Goal: Task Accomplishment & Management: Use online tool/utility

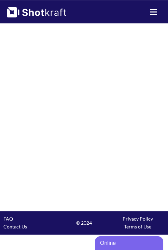
click at [156, 16] on icon at bounding box center [153, 12] width 9 height 8
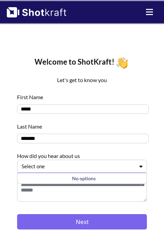
click at [83, 167] on div at bounding box center [78, 166] width 113 height 8
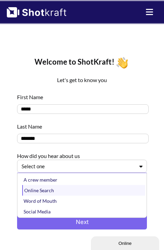
click at [51, 191] on div "Online Search" at bounding box center [83, 190] width 123 height 11
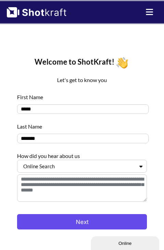
click at [81, 226] on button "Next" at bounding box center [82, 221] width 130 height 15
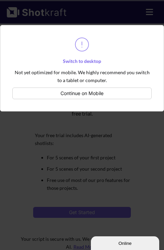
click at [98, 118] on div at bounding box center [82, 125] width 164 height 250
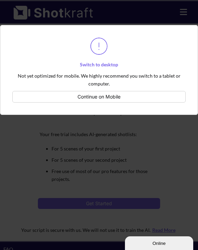
scroll to position [14, 0]
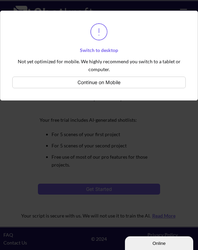
click at [93, 80] on button "Continue on Mobile" at bounding box center [99, 83] width 174 height 12
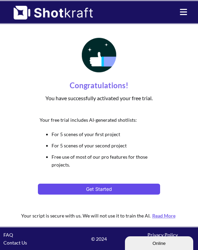
click at [105, 185] on button "Get Started" at bounding box center [99, 188] width 122 height 11
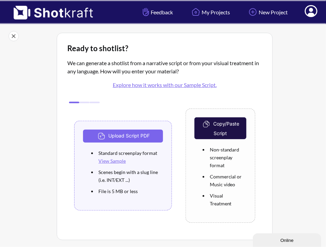
click at [198, 95] on div at bounding box center [297, 147] width 46 height 233
click at [123, 132] on button "Upload Script PDF" at bounding box center [123, 136] width 80 height 13
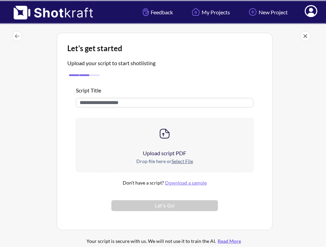
click at [163, 151] on div "Upload script PDF" at bounding box center [164, 153] width 177 height 8
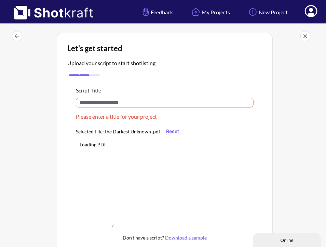
click at [128, 102] on input "text" at bounding box center [164, 103] width 177 height 10
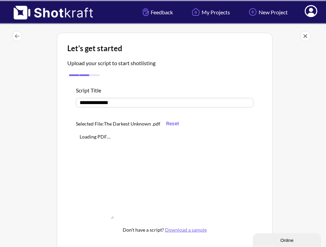
type input "**********"
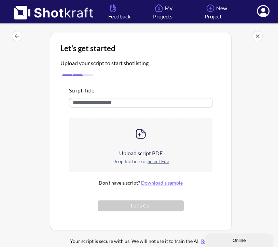
click at [158, 160] on u "Select File" at bounding box center [159, 162] width 22 height 6
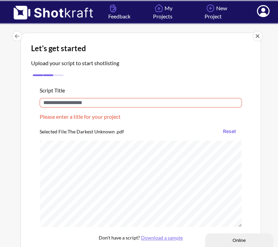
click at [129, 104] on input "text" at bounding box center [141, 103] width 202 height 10
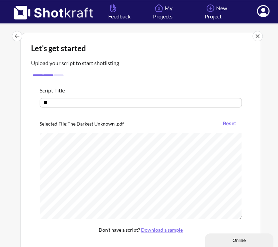
type input "*"
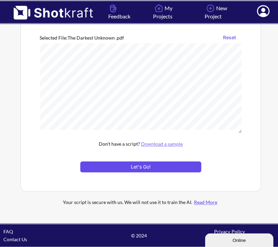
type input "**********"
click at [165, 169] on button "Let's Go!" at bounding box center [140, 167] width 121 height 11
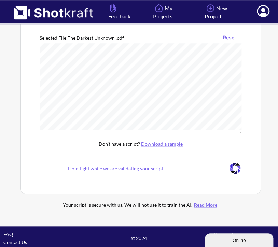
scroll to position [47, 0]
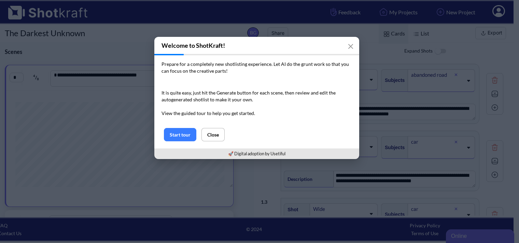
scroll to position [0, 5]
click at [213, 136] on button "Close" at bounding box center [213, 134] width 23 height 13
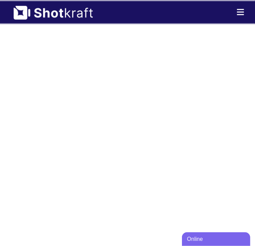
scroll to position [925, 0]
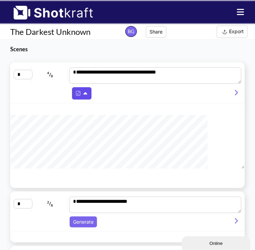
click at [86, 94] on icon at bounding box center [86, 93] width 4 height 2
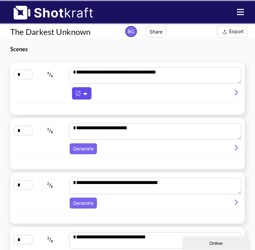
click at [86, 94] on icon at bounding box center [86, 94] width 4 height 2
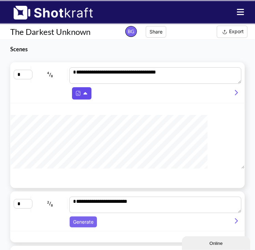
click at [86, 94] on icon at bounding box center [86, 93] width 4 height 2
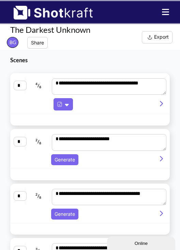
click at [161, 101] on icon at bounding box center [161, 103] width 3 height 5
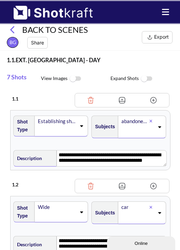
click at [80, 125] on icon at bounding box center [81, 126] width 3 height 2
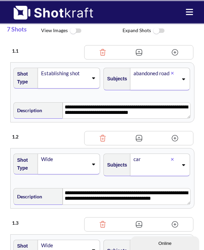
scroll to position [49, 0]
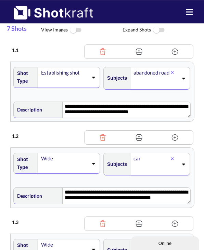
click at [88, 164] on div "Wide" at bounding box center [69, 163] width 62 height 21
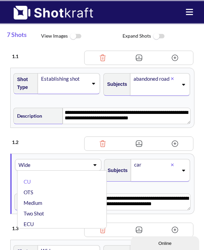
scroll to position [0, 0]
click at [124, 183] on div "Subjects car" at bounding box center [148, 172] width 90 height 35
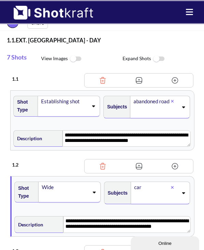
scroll to position [20, 0]
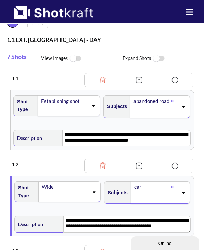
click at [92, 106] on icon at bounding box center [92, 105] width 9 height 5
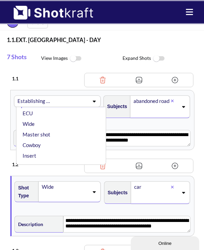
scroll to position [45, 0]
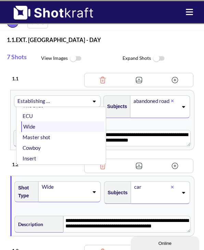
click at [35, 124] on li "Wide" at bounding box center [62, 126] width 83 height 11
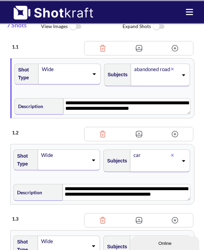
scroll to position [52, 0]
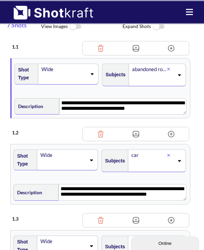
click at [92, 73] on icon at bounding box center [92, 74] width 3 height 2
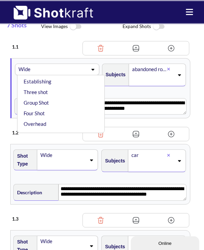
scroll to position [113, 0]
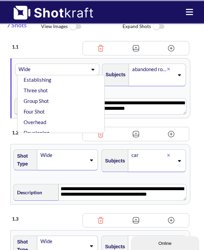
click at [136, 95] on div "**********" at bounding box center [100, 106] width 175 height 22
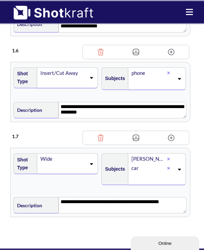
scroll to position [496, 0]
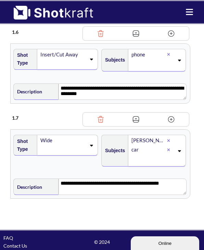
click at [92, 143] on icon at bounding box center [90, 145] width 9 height 5
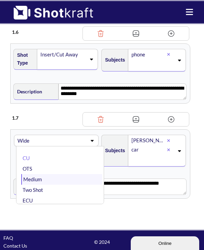
click at [58, 178] on li "Medium" at bounding box center [61, 179] width 81 height 11
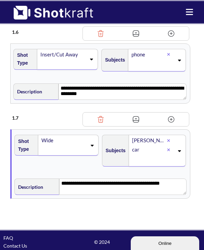
click at [94, 143] on icon at bounding box center [91, 145] width 9 height 5
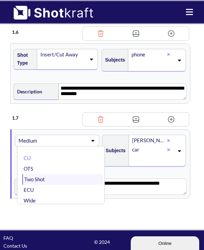
click at [47, 177] on li "Two Shot" at bounding box center [62, 179] width 81 height 11
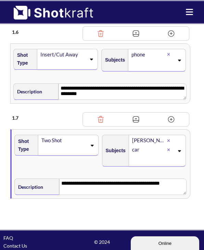
click at [92, 143] on icon at bounding box center [91, 145] width 9 height 5
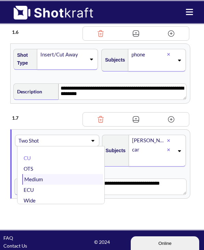
click at [46, 175] on li "Medium" at bounding box center [62, 179] width 81 height 11
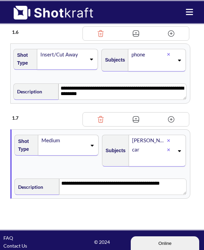
click at [71, 163] on div "Shot Type Medium" at bounding box center [56, 153] width 87 height 44
click at [85, 179] on textarea "**********" at bounding box center [122, 186] width 127 height 16
drag, startPoint x: 87, startPoint y: 179, endPoint x: 67, endPoint y: 180, distance: 20.2
click at [67, 180] on textarea "**********" at bounding box center [122, 186] width 127 height 16
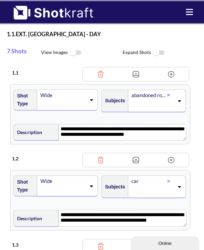
scroll to position [0, 0]
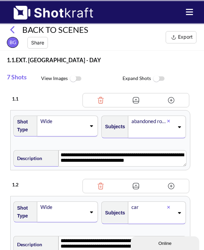
click at [74, 80] on img at bounding box center [75, 78] width 15 height 15
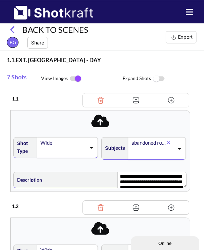
type textarea "**********"
click at [77, 79] on img at bounding box center [75, 78] width 15 height 14
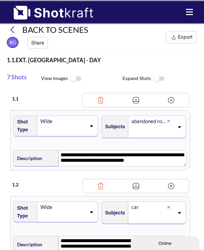
click at [158, 78] on img at bounding box center [158, 78] width 15 height 15
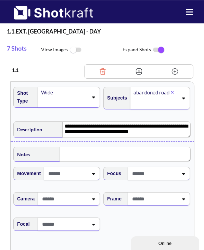
scroll to position [56, 0]
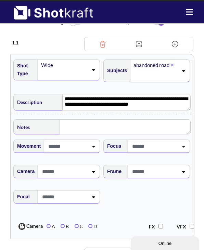
click at [88, 149] on div at bounding box center [72, 145] width 56 height 13
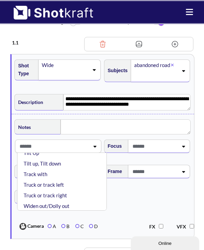
scroll to position [119, 0]
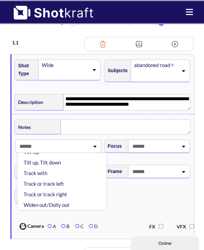
click at [139, 205] on span "Focal" at bounding box center [102, 201] width 179 height 29
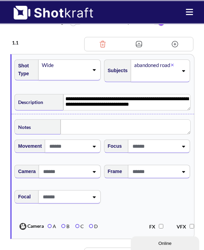
click at [181, 147] on icon at bounding box center [182, 146] width 9 height 5
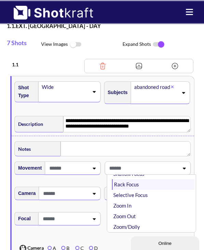
scroll to position [33, 0]
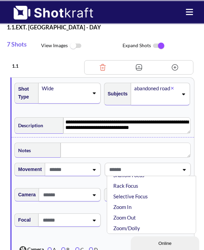
click at [81, 207] on div "Camera" at bounding box center [58, 197] width 90 height 25
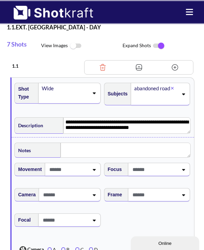
click at [91, 199] on div at bounding box center [70, 194] width 62 height 13
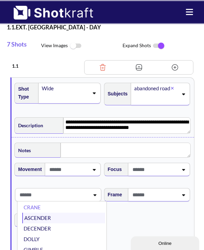
scroll to position [6, 0]
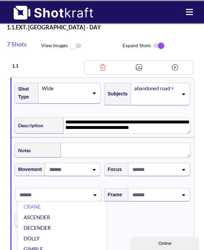
click at [160, 214] on span "Focal" at bounding box center [102, 224] width 179 height 29
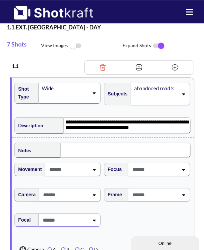
click at [181, 199] on div at bounding box center [159, 194] width 62 height 13
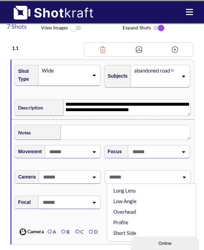
scroll to position [51, 0]
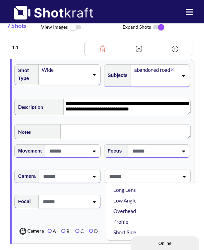
click at [93, 201] on icon at bounding box center [93, 201] width 9 height 5
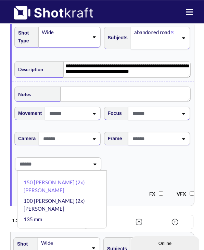
scroll to position [88, 0]
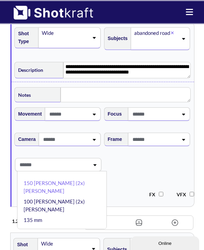
click at [134, 169] on span "Focal 150 [PERSON_NAME] (2x) [PERSON_NAME] 100 [PERSON_NAME] (2x) [PERSON_NAME]…" at bounding box center [102, 168] width 179 height 29
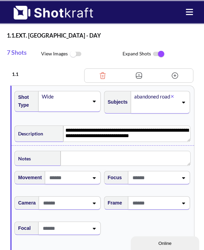
scroll to position [24, 0]
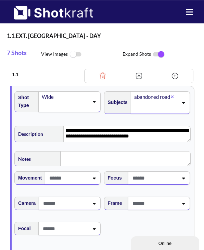
click at [159, 175] on span at bounding box center [154, 177] width 47 height 11
click at [139, 149] on div "Notes" at bounding box center [102, 157] width 176 height 17
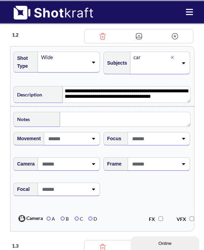
scroll to position [274, 0]
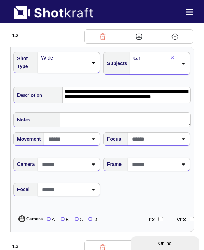
click at [174, 143] on div at bounding box center [153, 139] width 49 height 13
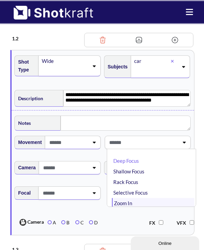
scroll to position [270, 0]
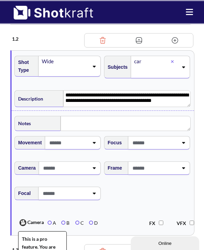
click at [95, 217] on span "A B C D" at bounding box center [73, 222] width 59 height 15
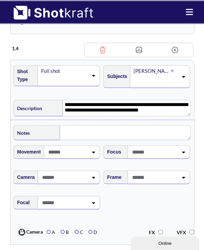
scroll to position [683, 0]
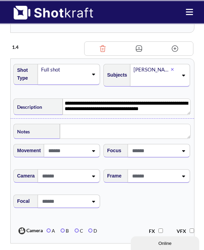
click at [94, 157] on div at bounding box center [72, 150] width 56 height 13
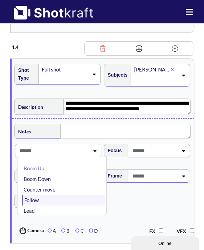
scroll to position [0, 0]
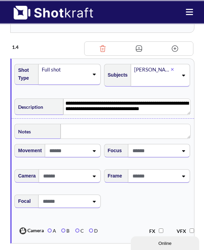
click at [123, 208] on span "Focal" at bounding box center [102, 205] width 179 height 29
click at [90, 181] on div at bounding box center [70, 175] width 62 height 13
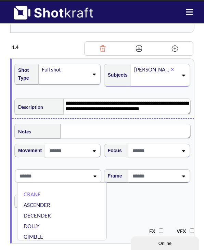
click at [142, 207] on span "Focal" at bounding box center [102, 205] width 179 height 29
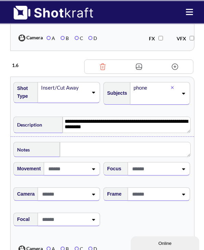
scroll to position [1087, 0]
click at [81, 197] on span at bounding box center [63, 193] width 47 height 11
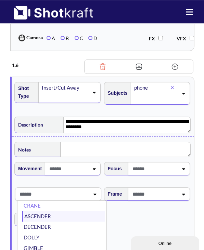
scroll to position [3, 0]
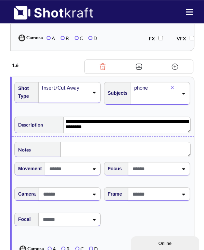
click at [165, 174] on span at bounding box center [154, 168] width 47 height 11
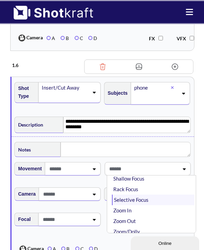
scroll to position [19, 0]
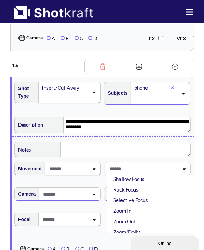
click at [90, 237] on div at bounding box center [58, 235] width 90 height 3
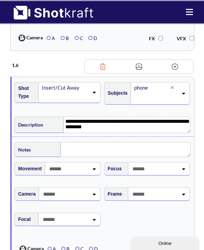
click at [90, 219] on div at bounding box center [69, 219] width 62 height 13
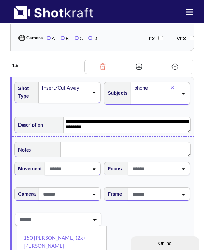
click at [165, 200] on div at bounding box center [154, 194] width 49 height 13
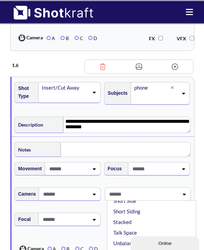
scroll to position [119, 0]
click at [68, 195] on span at bounding box center [64, 193] width 47 height 11
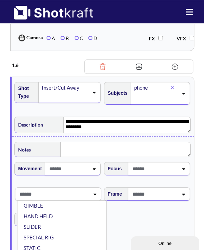
scroll to position [55, 0]
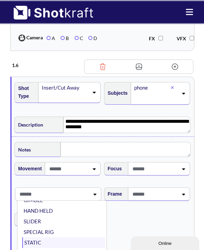
click at [39, 245] on li "STATIC" at bounding box center [63, 242] width 83 height 11
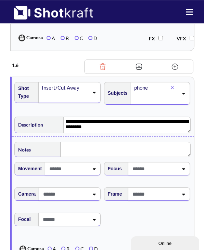
click at [83, 200] on div at bounding box center [65, 194] width 48 height 13
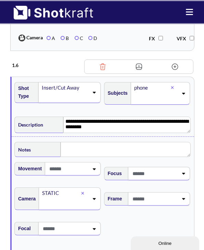
click at [126, 238] on span "Focal" at bounding box center [102, 232] width 179 height 29
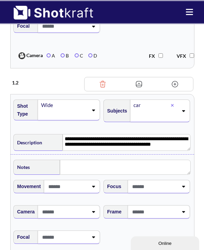
scroll to position [226, 0]
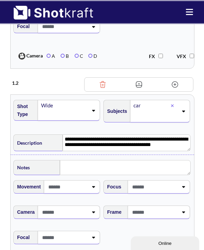
click at [87, 193] on div at bounding box center [72, 186] width 56 height 13
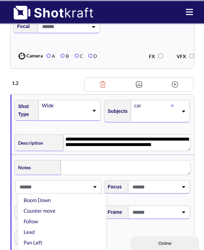
scroll to position [0, 0]
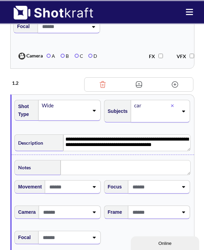
click at [118, 230] on span "Focal" at bounding box center [102, 241] width 179 height 29
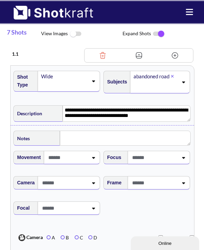
scroll to position [45, 0]
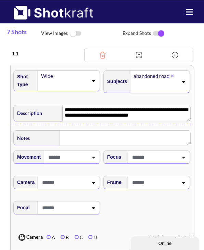
click at [157, 160] on span at bounding box center [154, 156] width 48 height 11
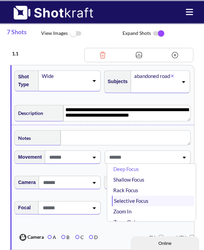
scroll to position [7, 0]
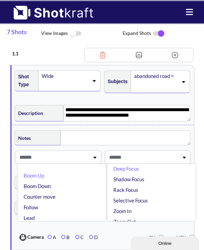
click at [63, 158] on span at bounding box center [53, 156] width 71 height 11
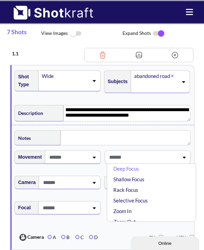
click at [64, 160] on span at bounding box center [67, 156] width 41 height 11
click at [93, 156] on icon at bounding box center [93, 157] width 9 height 5
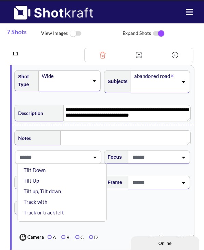
scroll to position [101, 0]
click at [157, 214] on span "Focal" at bounding box center [102, 211] width 179 height 29
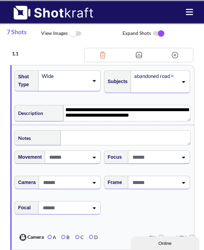
click at [79, 185] on span at bounding box center [64, 182] width 47 height 11
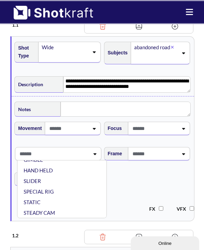
scroll to position [75, 0]
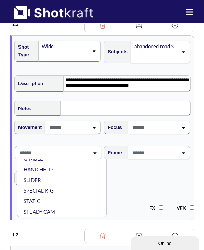
click at [141, 177] on span "Focal" at bounding box center [102, 182] width 179 height 29
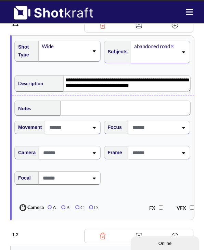
click at [65, 179] on span at bounding box center [64, 177] width 47 height 11
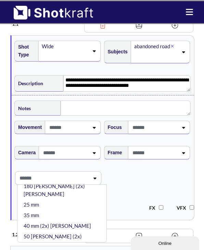
scroll to position [108, 0]
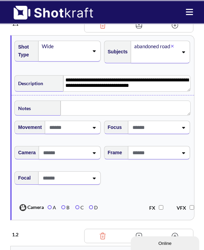
click at [127, 190] on span "Focal" at bounding box center [102, 182] width 179 height 29
click at [153, 158] on div at bounding box center [154, 152] width 49 height 13
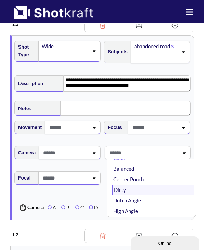
scroll to position [11, 0]
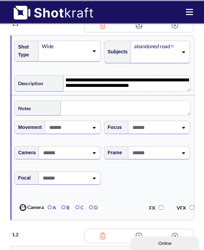
click at [95, 196] on div at bounding box center [58, 194] width 90 height 3
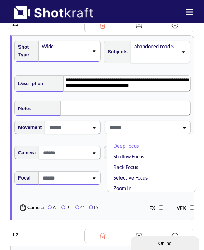
click at [145, 129] on span at bounding box center [142, 127] width 71 height 11
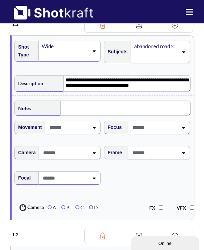
click at [173, 134] on div at bounding box center [154, 127] width 49 height 13
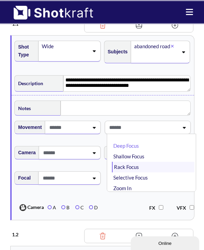
scroll to position [23, 0]
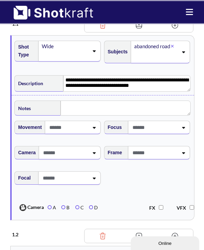
click at [116, 207] on div "FX VFX" at bounding box center [151, 207] width 90 height 15
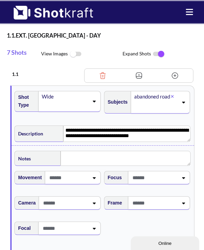
scroll to position [24, 0]
